Goal: Browse casually: Explore the website without a specific task or goal

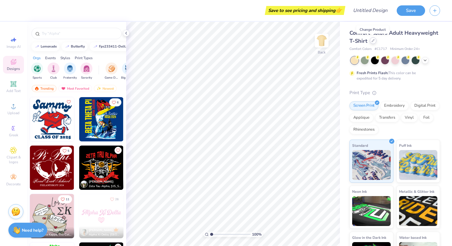
click at [373, 42] on div at bounding box center [373, 40] width 7 height 7
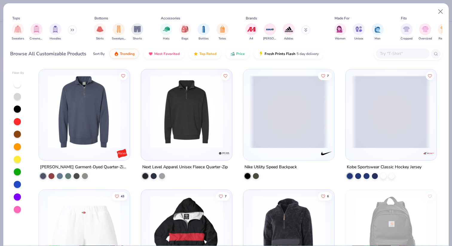
click at [184, 97] on img at bounding box center [186, 111] width 79 height 73
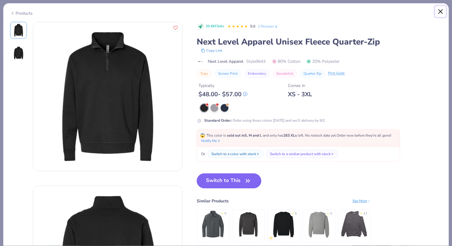
click at [439, 16] on button "Close" at bounding box center [440, 11] width 11 height 11
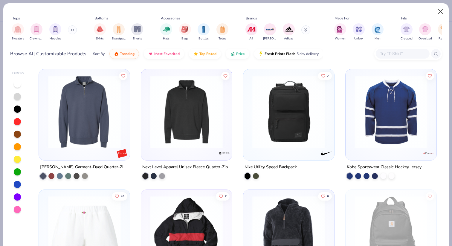
click at [441, 13] on button "Close" at bounding box center [440, 11] width 11 height 11
